Goal: Task Accomplishment & Management: Use online tool/utility

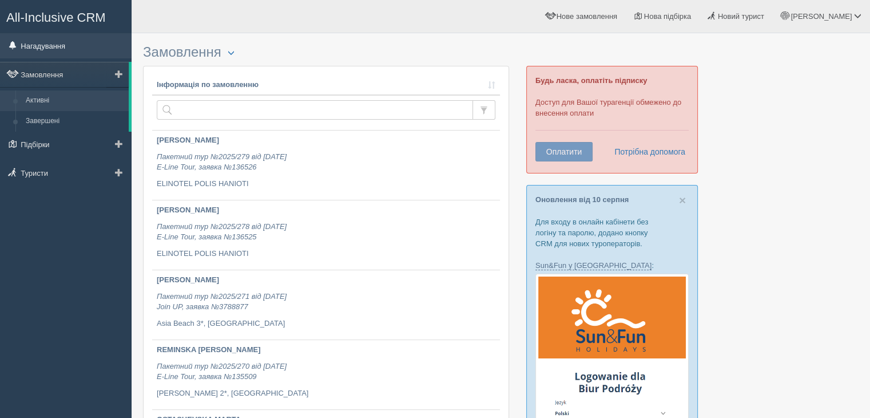
click at [35, 42] on link "Нагадування" at bounding box center [66, 45] width 132 height 25
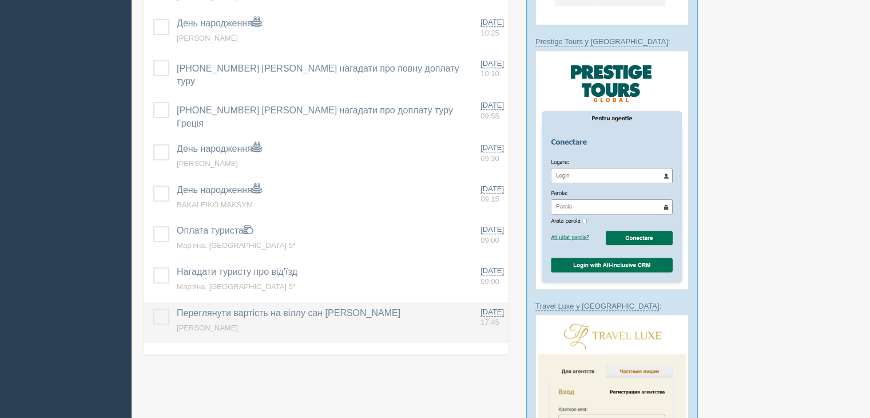
scroll to position [572, 0]
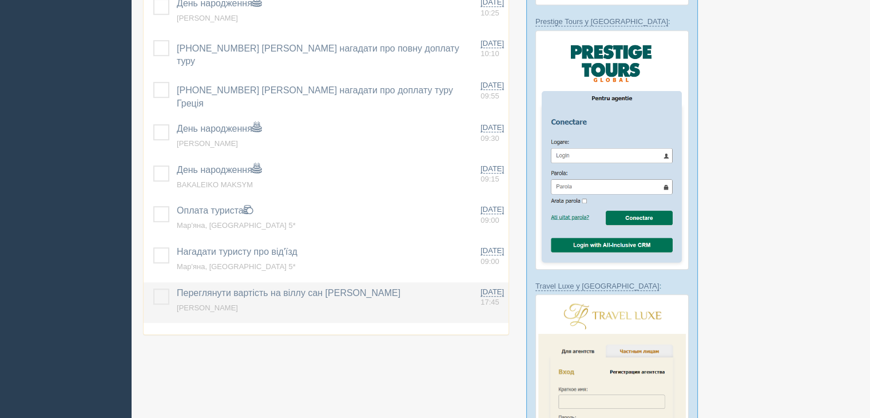
click at [153, 288] on label at bounding box center [153, 288] width 0 height 0
click at [0, 0] on input "checkbox" at bounding box center [0, 0] width 0 height 0
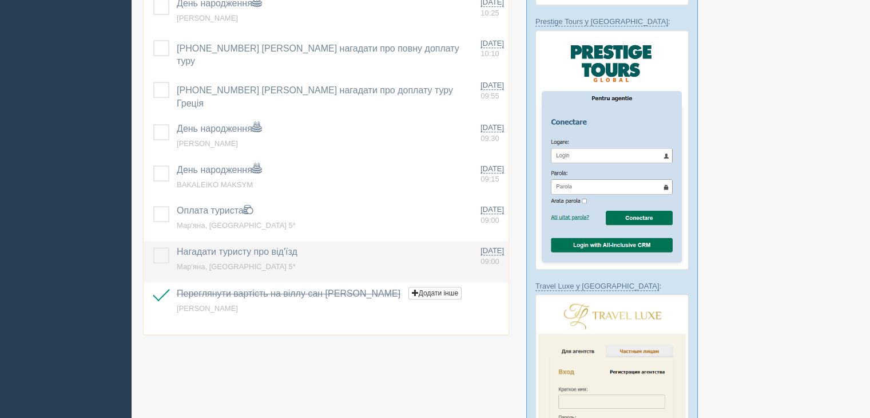
click at [164, 261] on td at bounding box center [158, 261] width 29 height 41
click at [153, 247] on label at bounding box center [153, 247] width 0 height 0
click at [0, 0] on input "checkbox" at bounding box center [0, 0] width 0 height 0
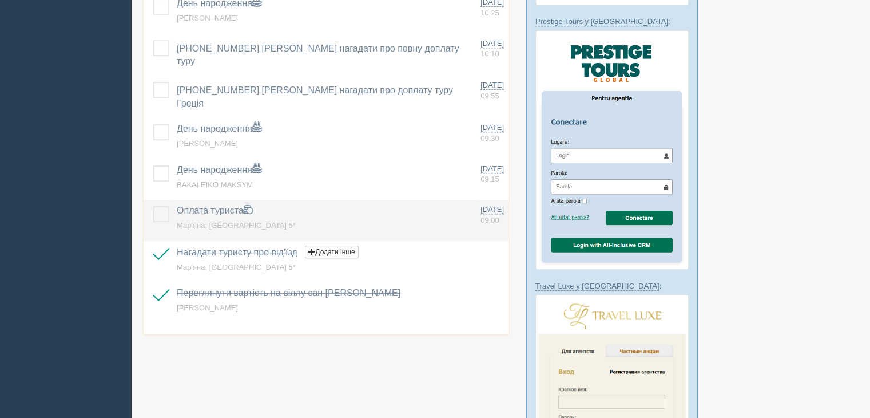
click at [153, 206] on label at bounding box center [153, 206] width 0 height 0
click at [0, 0] on input "checkbox" at bounding box center [0, 0] width 0 height 0
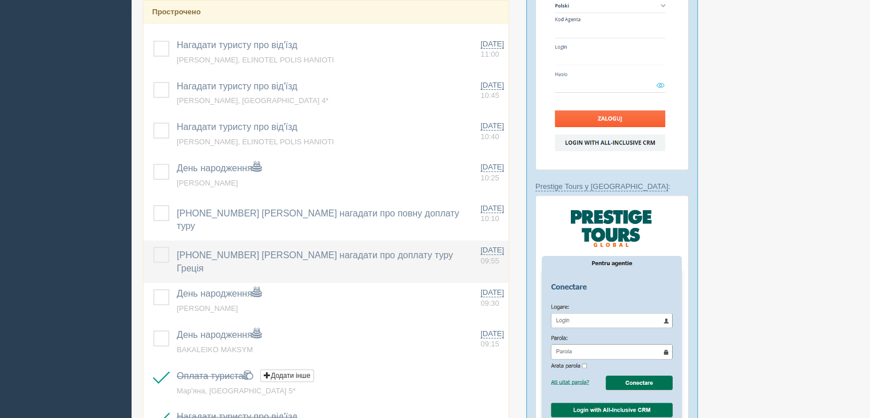
scroll to position [400, 0]
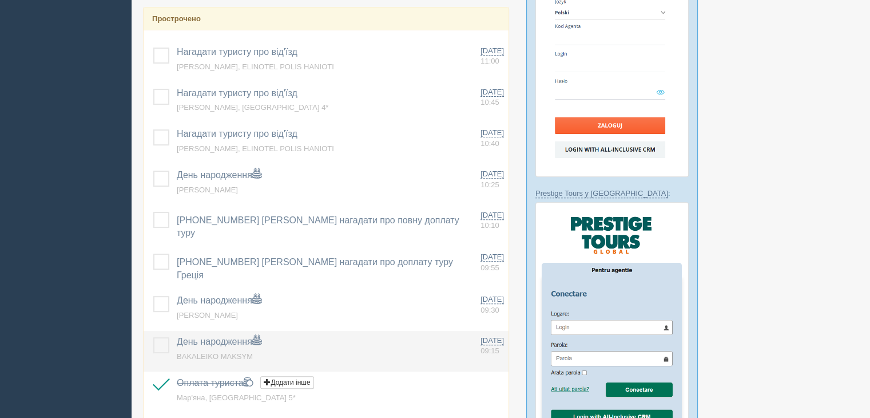
click at [153, 337] on label at bounding box center [153, 337] width 0 height 0
click at [0, 0] on input "checkbox" at bounding box center [0, 0] width 0 height 0
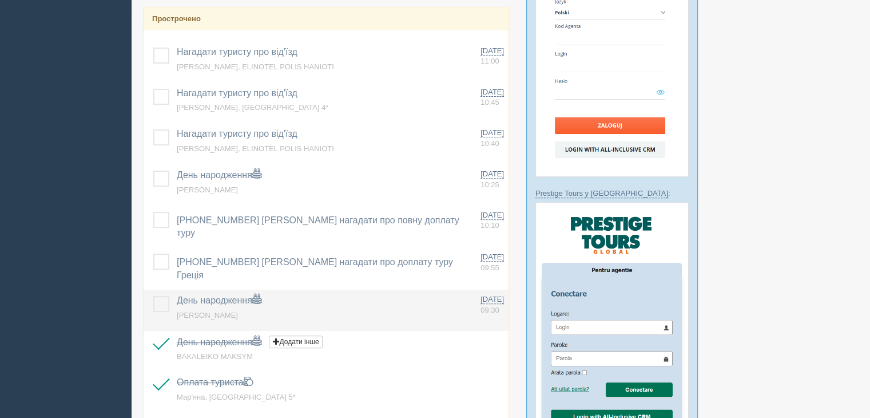
click at [153, 296] on label at bounding box center [153, 296] width 0 height 0
click at [0, 0] on input "checkbox" at bounding box center [0, 0] width 0 height 0
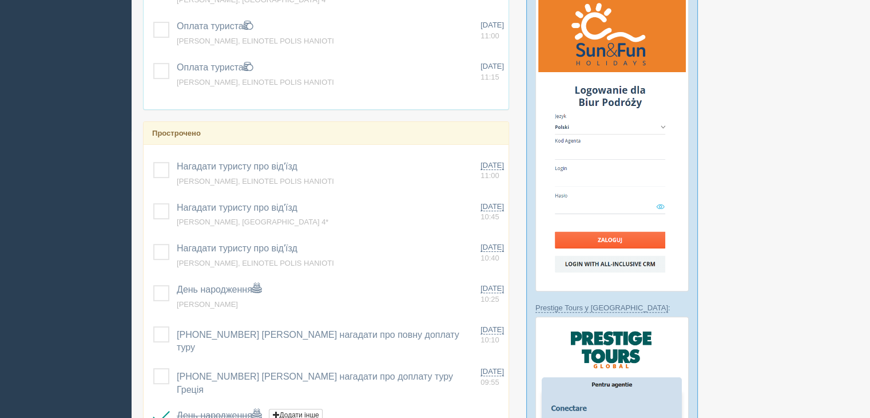
scroll to position [458, 0]
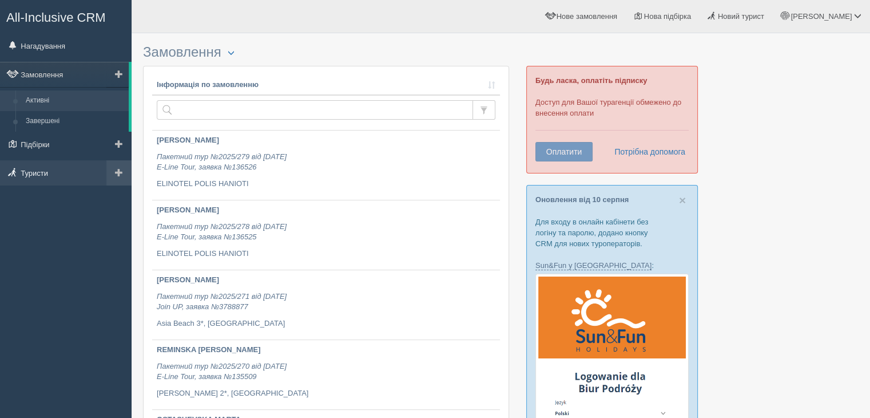
click at [30, 172] on link "Туристи" at bounding box center [66, 172] width 132 height 25
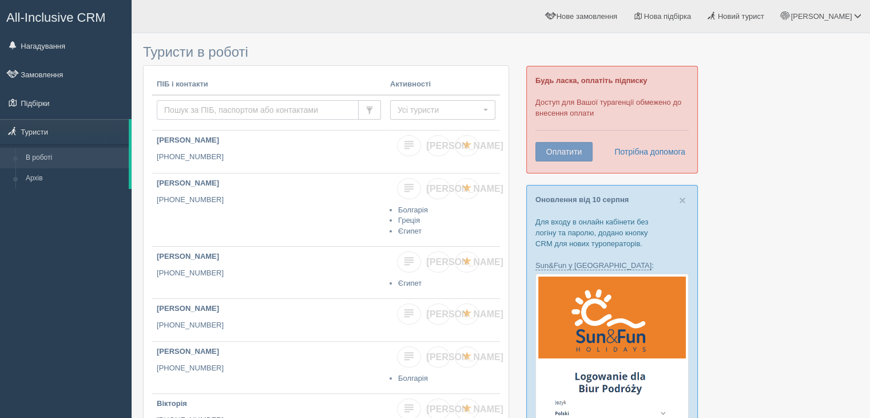
click at [237, 108] on input "text" at bounding box center [258, 109] width 202 height 19
paste input "+380506377583"
type input "+380506377583"
click at [370, 112] on span "button" at bounding box center [370, 110] width 8 height 8
